Goal: Task Accomplishment & Management: Use online tool/utility

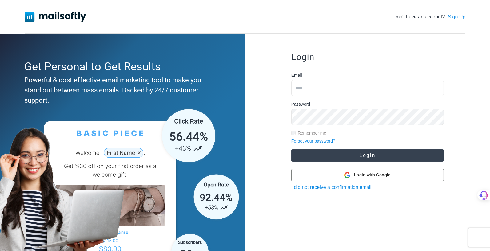
type input "**********"
click at [368, 154] on button "Login" at bounding box center [368, 156] width 153 height 12
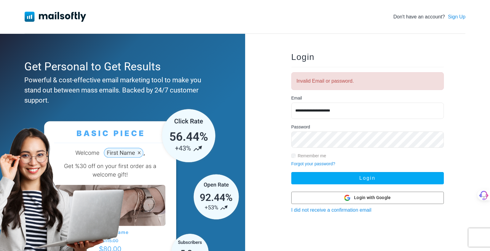
click at [343, 108] on input "**********" at bounding box center [368, 111] width 153 height 16
drag, startPoint x: 343, startPoint y: 108, endPoint x: 287, endPoint y: 112, distance: 56.2
click at [287, 112] on div "**********" at bounding box center [368, 158] width 172 height 231
click at [338, 111] on input "**********" at bounding box center [368, 111] width 153 height 16
click at [372, 196] on span "Login with Google" at bounding box center [372, 198] width 37 height 6
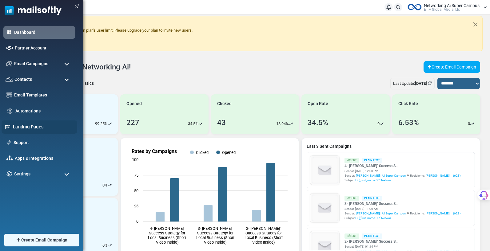
click at [24, 125] on link "Landing Pages" at bounding box center [43, 127] width 61 height 7
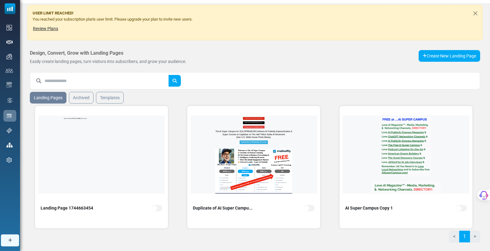
scroll to position [15, 0]
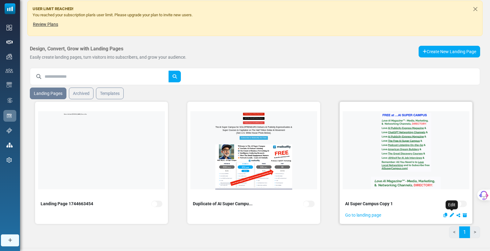
click at [452, 214] on icon "Edit" at bounding box center [452, 215] width 4 height 4
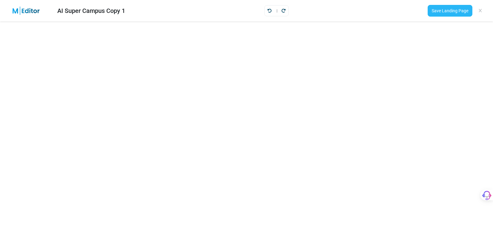
click at [453, 10] on link "Save Landing Page" at bounding box center [449, 11] width 45 height 12
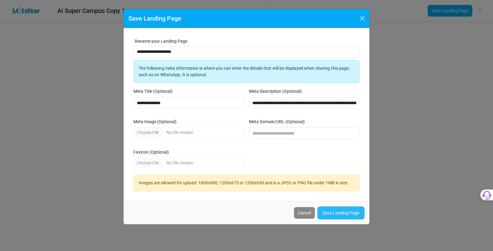
click at [335, 211] on link "Save Landing Page" at bounding box center [340, 213] width 47 height 13
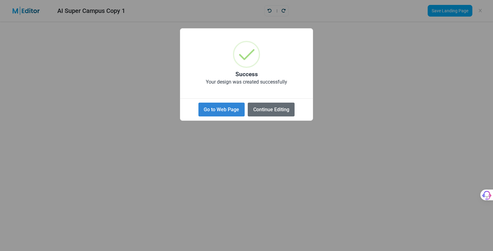
click at [264, 107] on button "Continue Editing" at bounding box center [270, 110] width 47 height 14
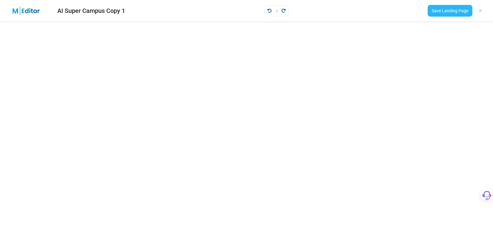
click at [452, 10] on link "Save Landing Page" at bounding box center [449, 11] width 45 height 12
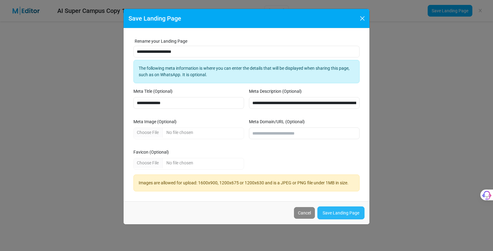
click at [342, 211] on link "Save Landing Page" at bounding box center [340, 213] width 47 height 13
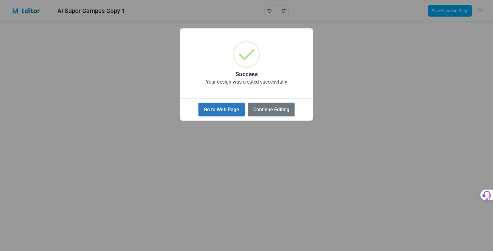
click at [229, 107] on button "Go to Web Page" at bounding box center [221, 110] width 46 height 14
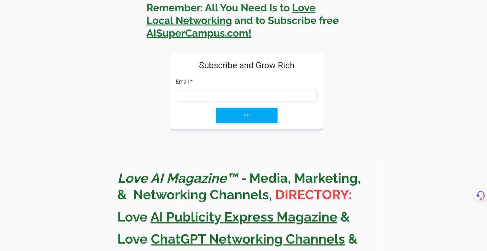
scroll to position [292, 0]
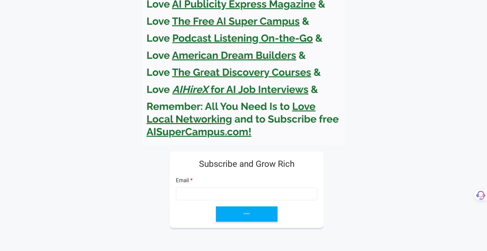
click at [219, 54] on img at bounding box center [243, 27] width 203 height 237
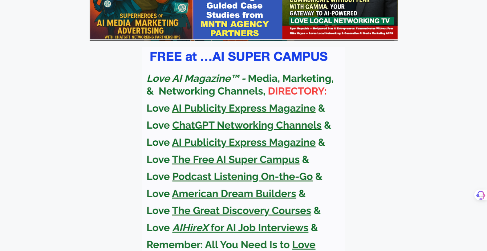
scroll to position [0, 0]
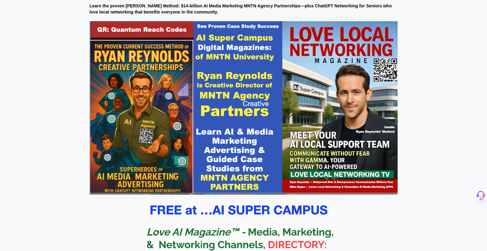
click at [234, 99] on img at bounding box center [244, 108] width 308 height 174
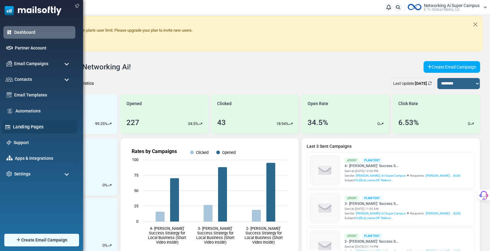
click at [22, 125] on link "Landing Pages" at bounding box center [43, 127] width 61 height 7
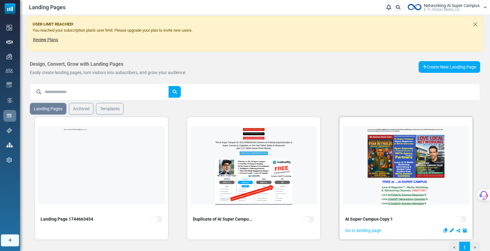
click at [413, 156] on img at bounding box center [406, 156] width 77 height 43
click at [453, 229] on icon "Edit" at bounding box center [452, 231] width 4 height 4
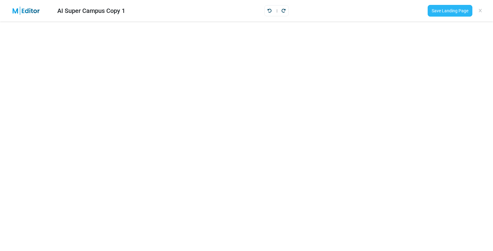
click at [450, 8] on link "Save Landing Page" at bounding box center [449, 11] width 45 height 12
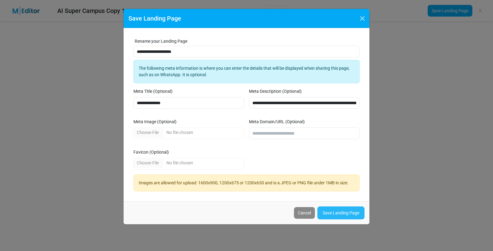
click at [345, 212] on link "Save Landing Page" at bounding box center [340, 213] width 47 height 13
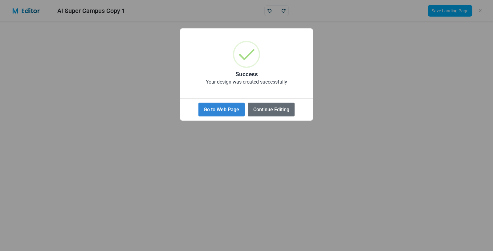
click at [276, 107] on button "Continue Editing" at bounding box center [270, 110] width 47 height 14
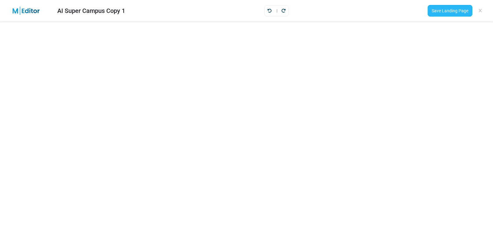
click at [452, 10] on link "Save Landing Page" at bounding box center [449, 11] width 45 height 12
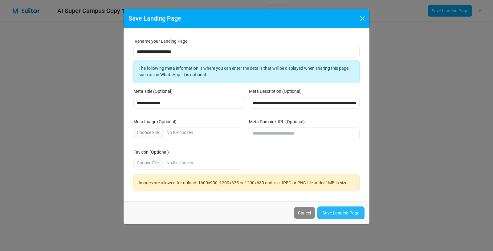
click at [334, 211] on link "Save Landing Page" at bounding box center [340, 213] width 47 height 13
